Goal: Information Seeking & Learning: Learn about a topic

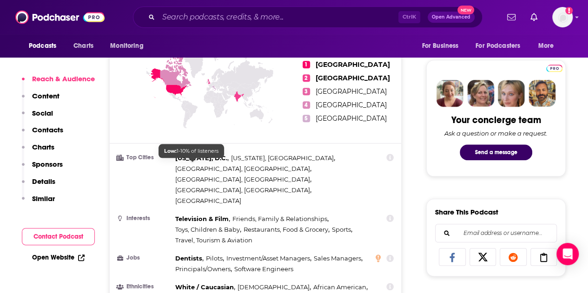
scroll to position [93, 0]
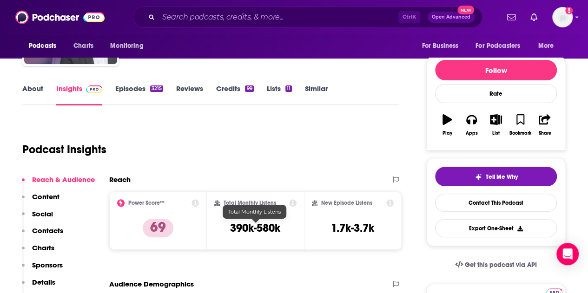
click at [261, 228] on h3 "390k-580k" at bounding box center [255, 228] width 50 height 14
copy div "390k-580k"
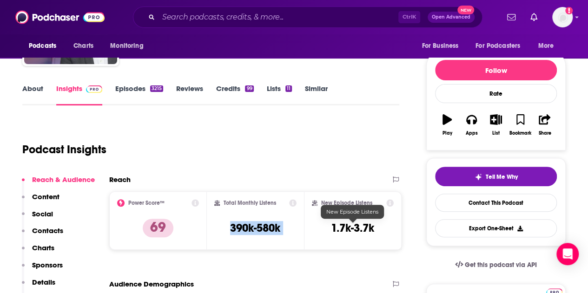
click at [357, 230] on h3 "1.7k-3.7k" at bounding box center [352, 228] width 43 height 14
copy div "1.7k-3.7k Export One-Sheet"
